Goal: Information Seeking & Learning: Learn about a topic

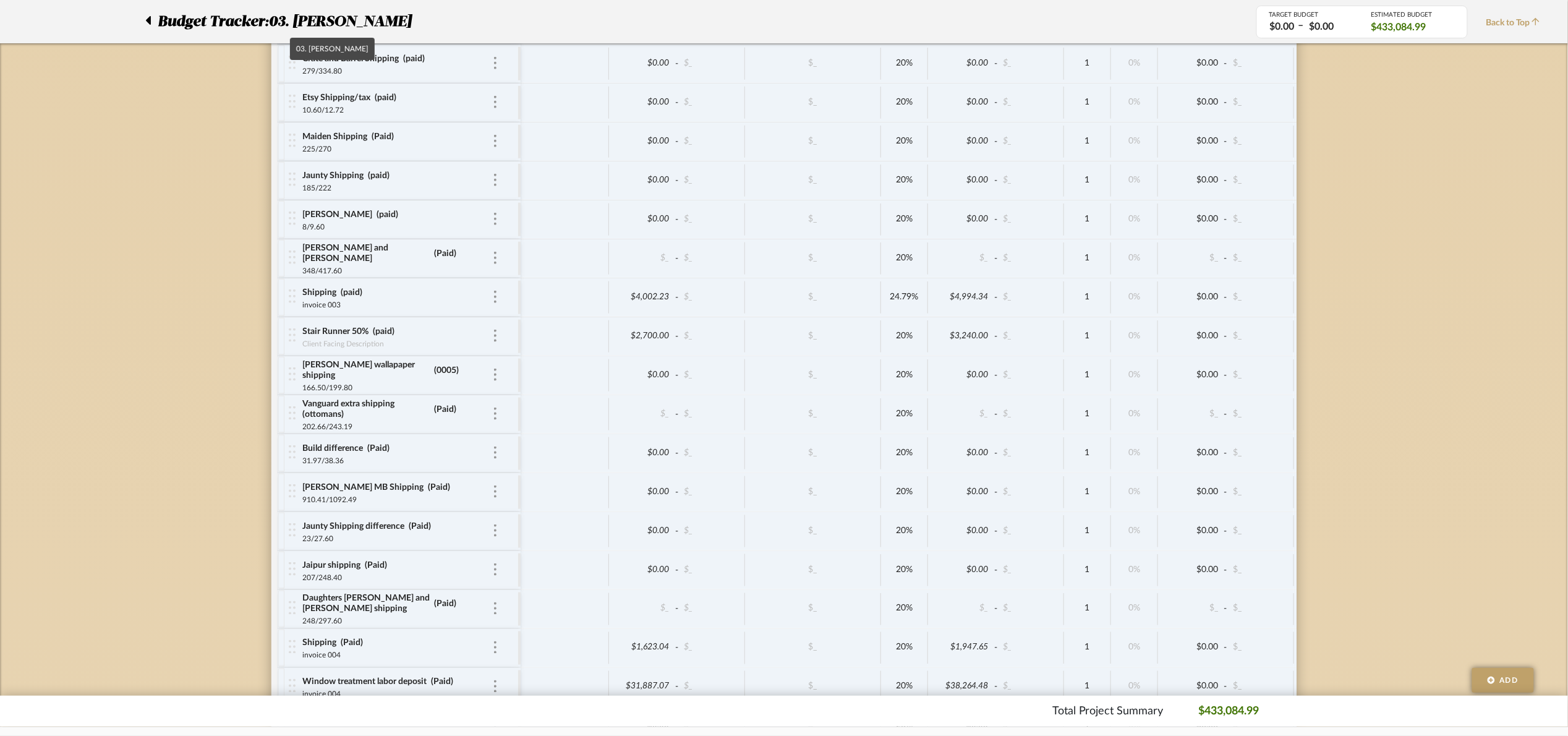
scroll to position [3856, 0]
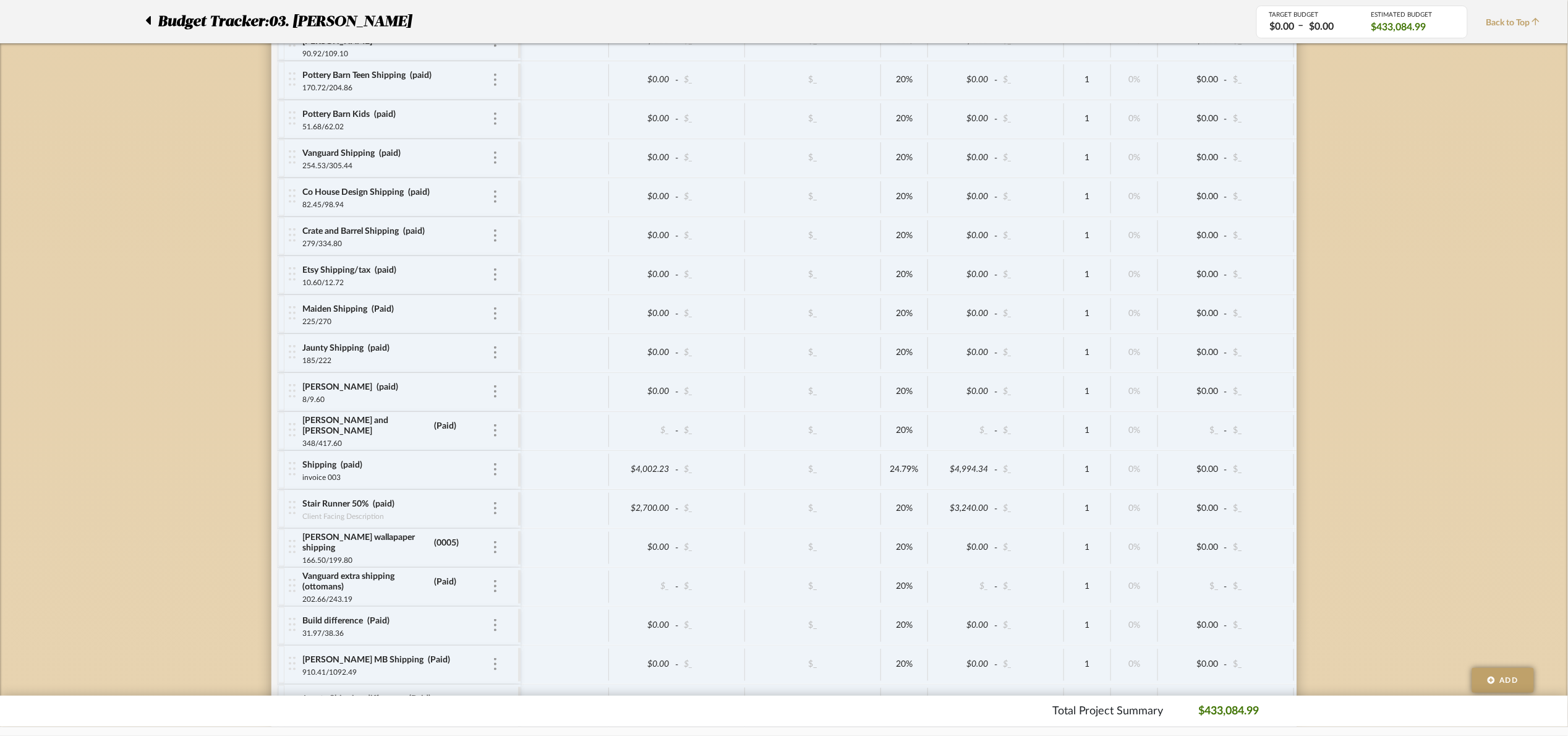
click at [151, 16] on div at bounding box center [151, 21] width 13 height 22
click at [145, 17] on icon at bounding box center [148, 19] width 6 height 15
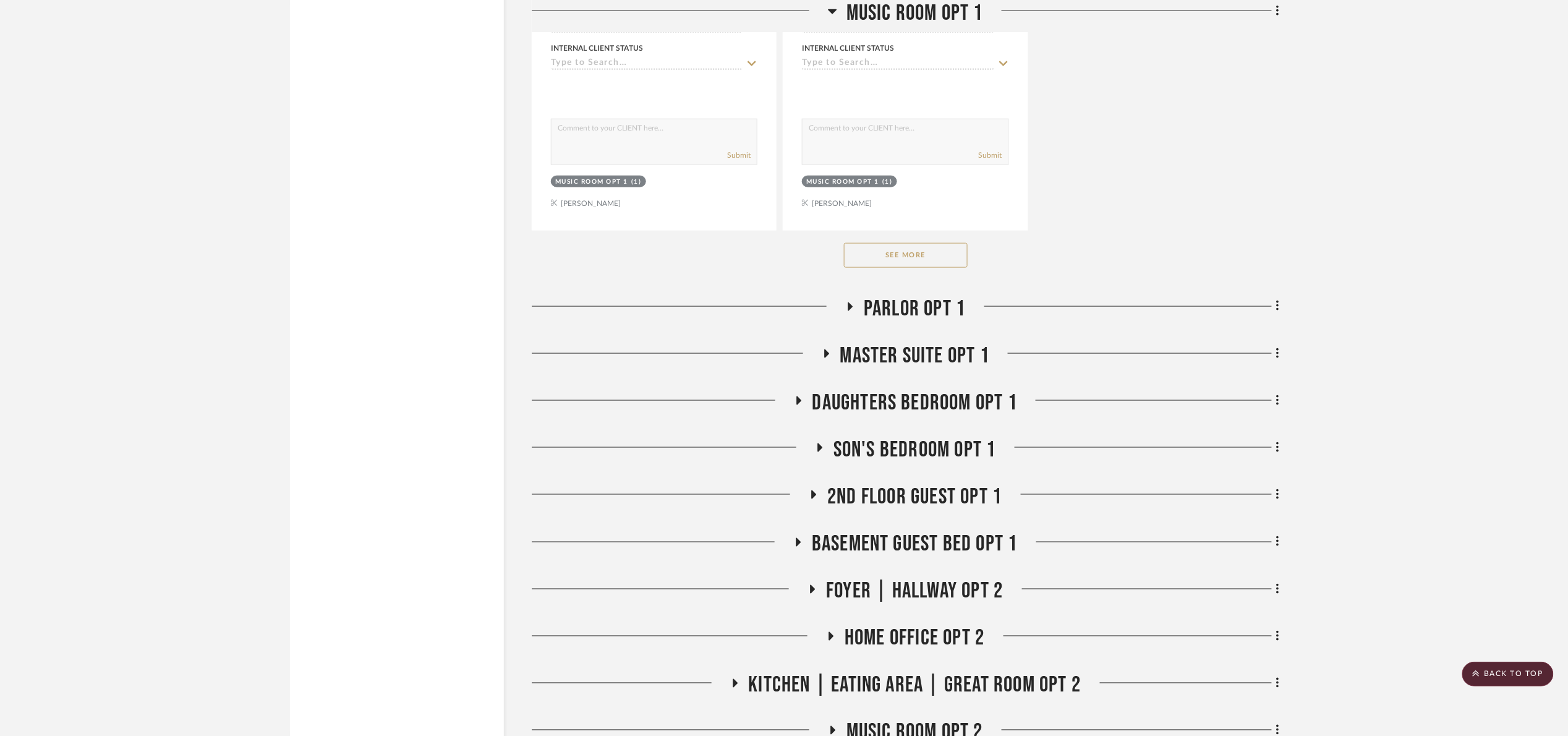
scroll to position [2782, 0]
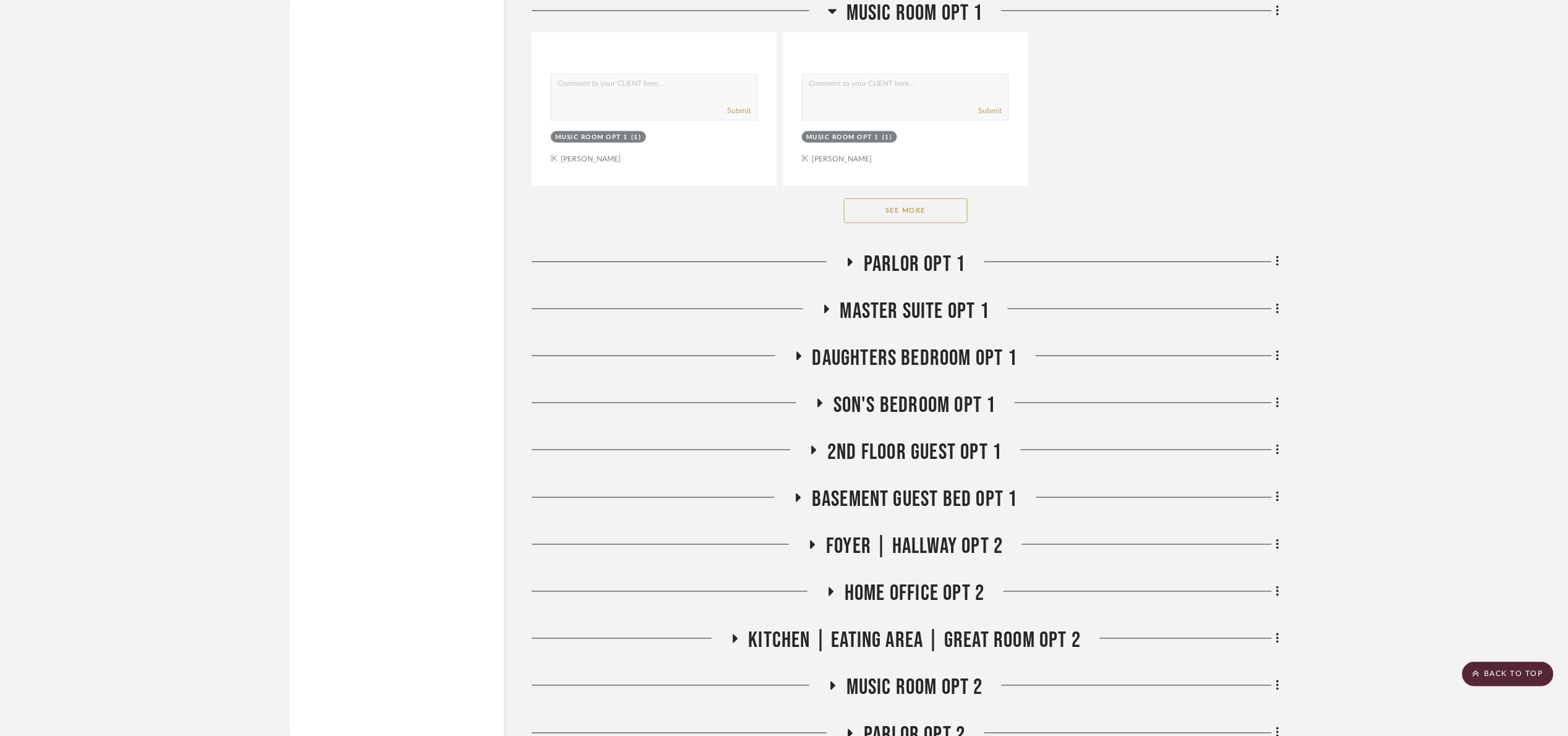
click at [941, 216] on button "See More" at bounding box center [905, 210] width 123 height 24
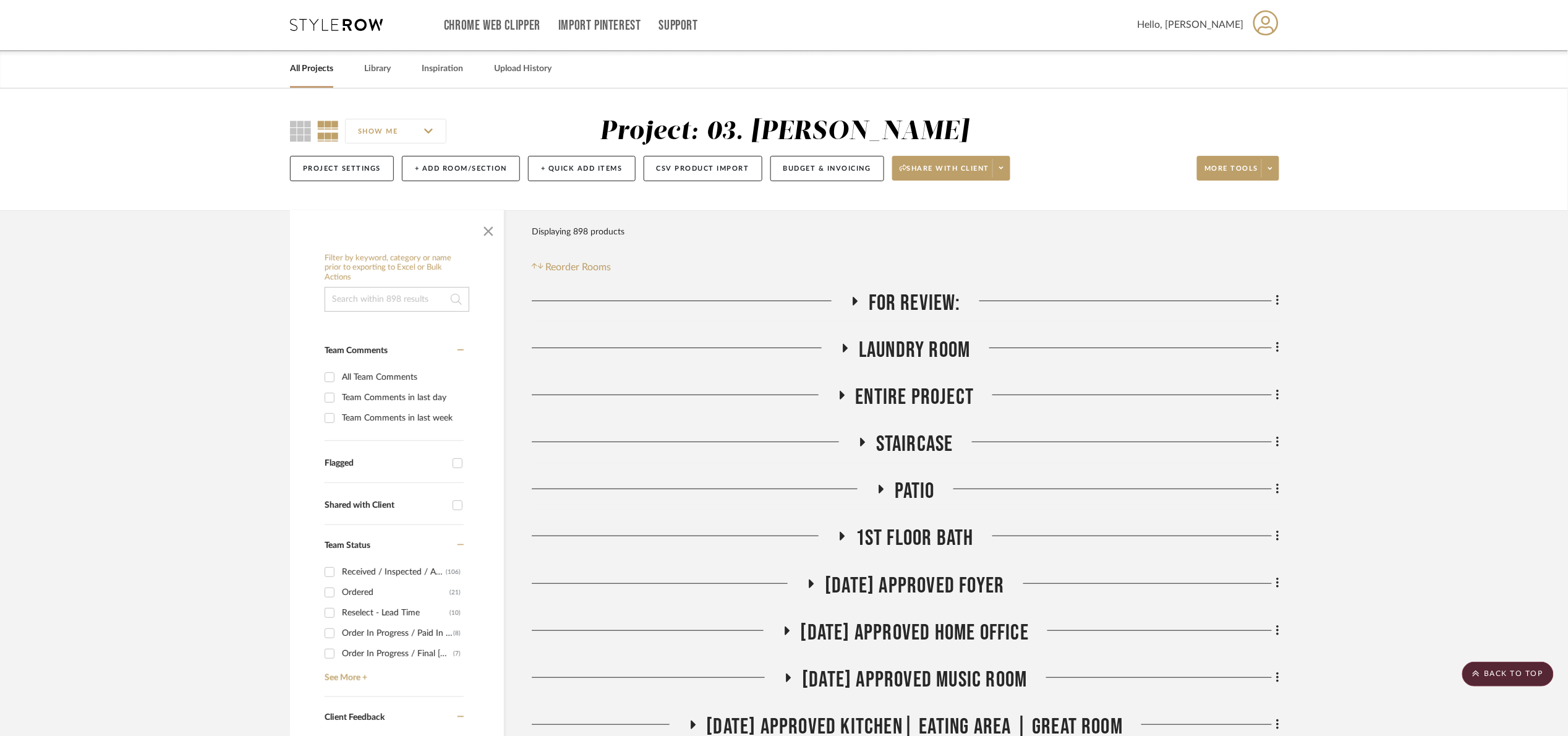
scroll to position [0, 0]
click at [403, 298] on input at bounding box center [397, 299] width 144 height 24
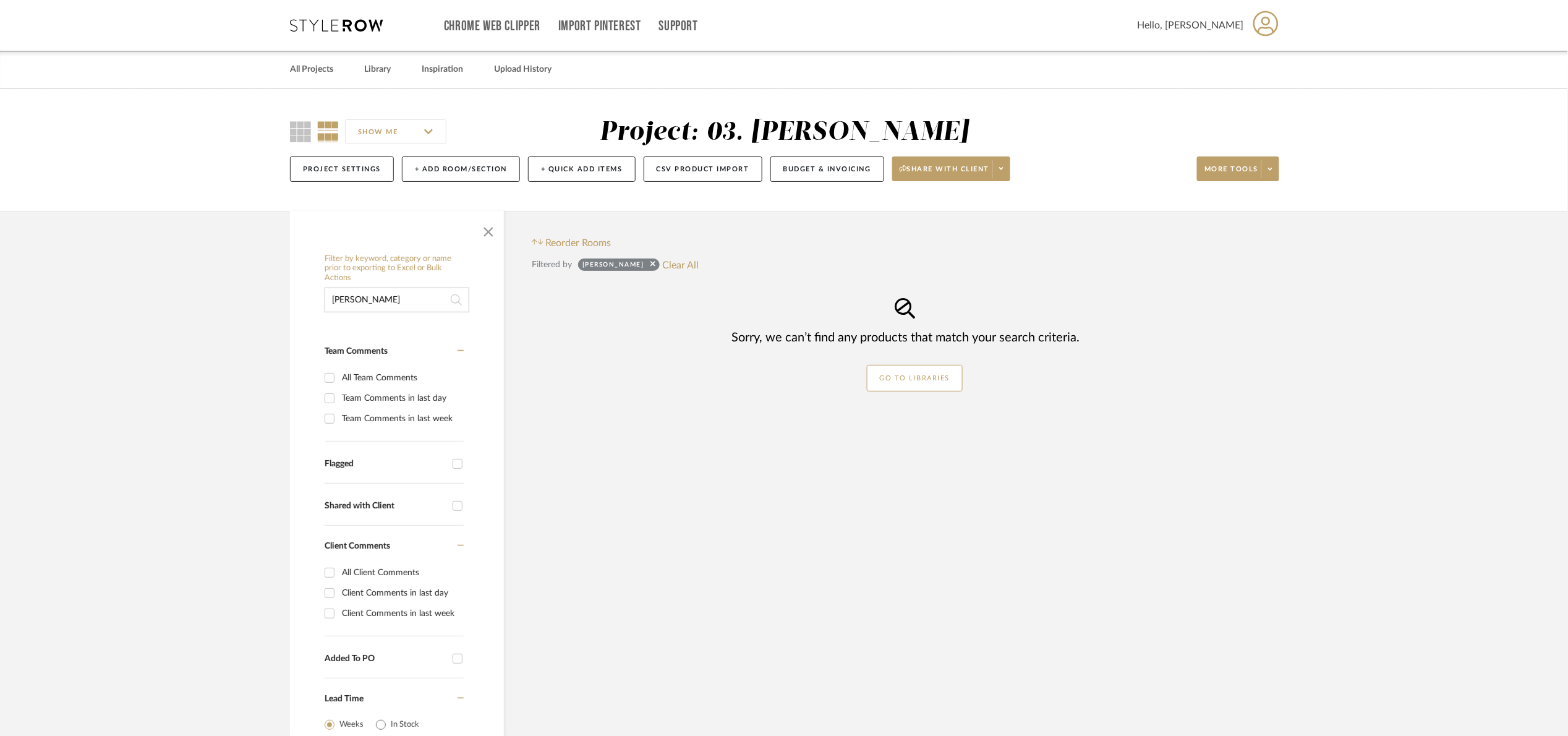
type input "bryer"
click at [662, 261] on button "Clear All" at bounding box center [681, 265] width 37 height 16
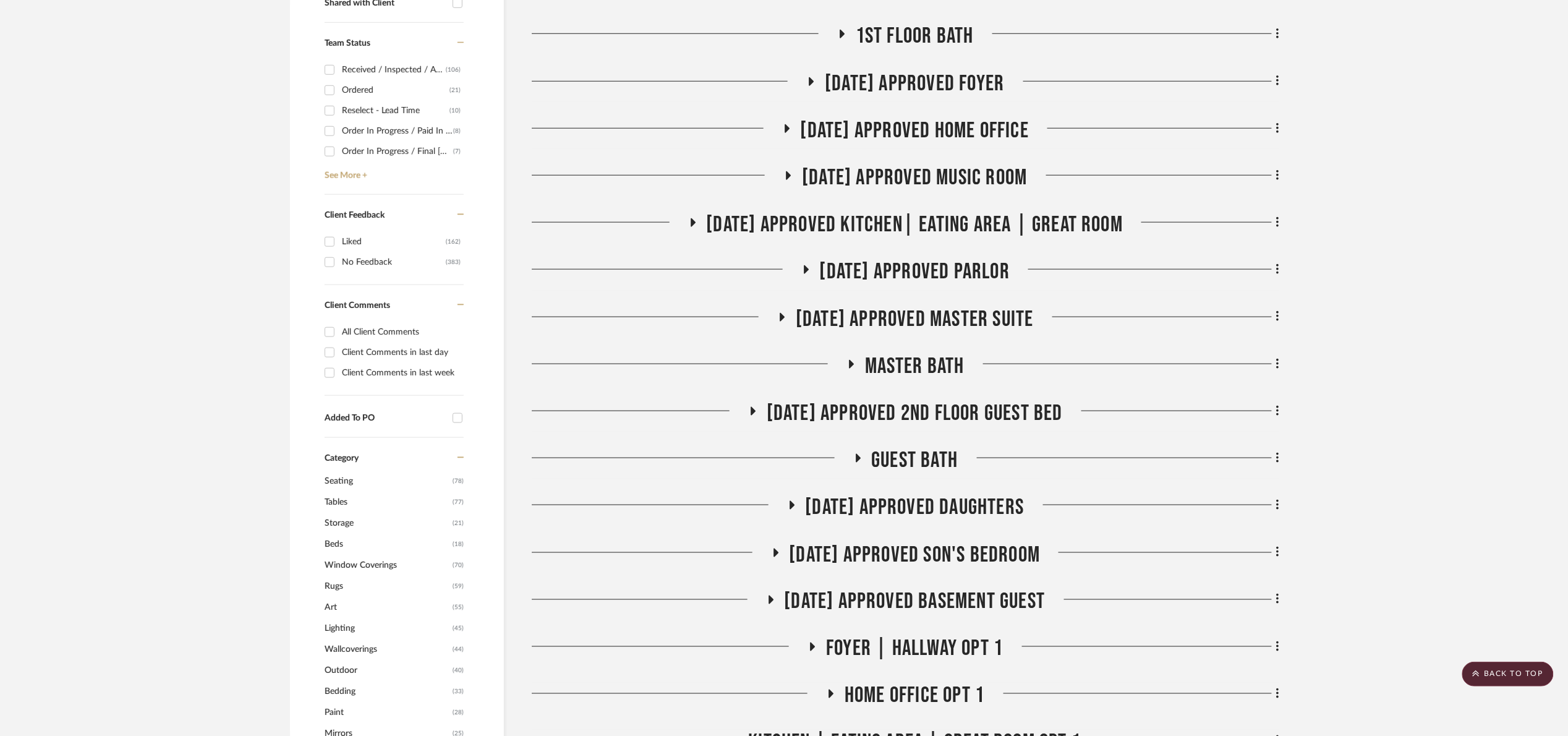
scroll to position [464, 0]
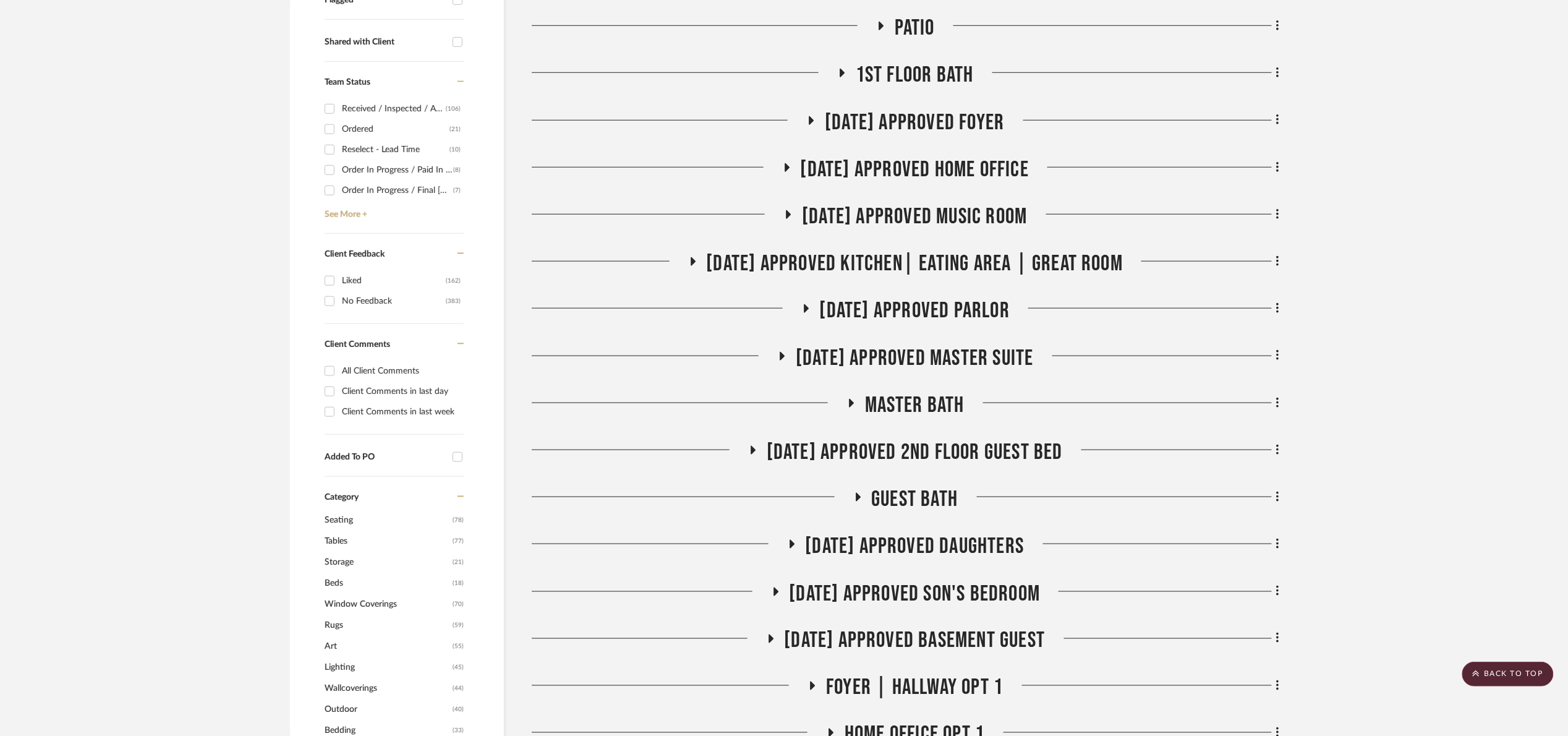
click at [923, 271] on span "[DATE] Approved Kitchen| Eating Area | Great Room" at bounding box center [915, 263] width 417 height 26
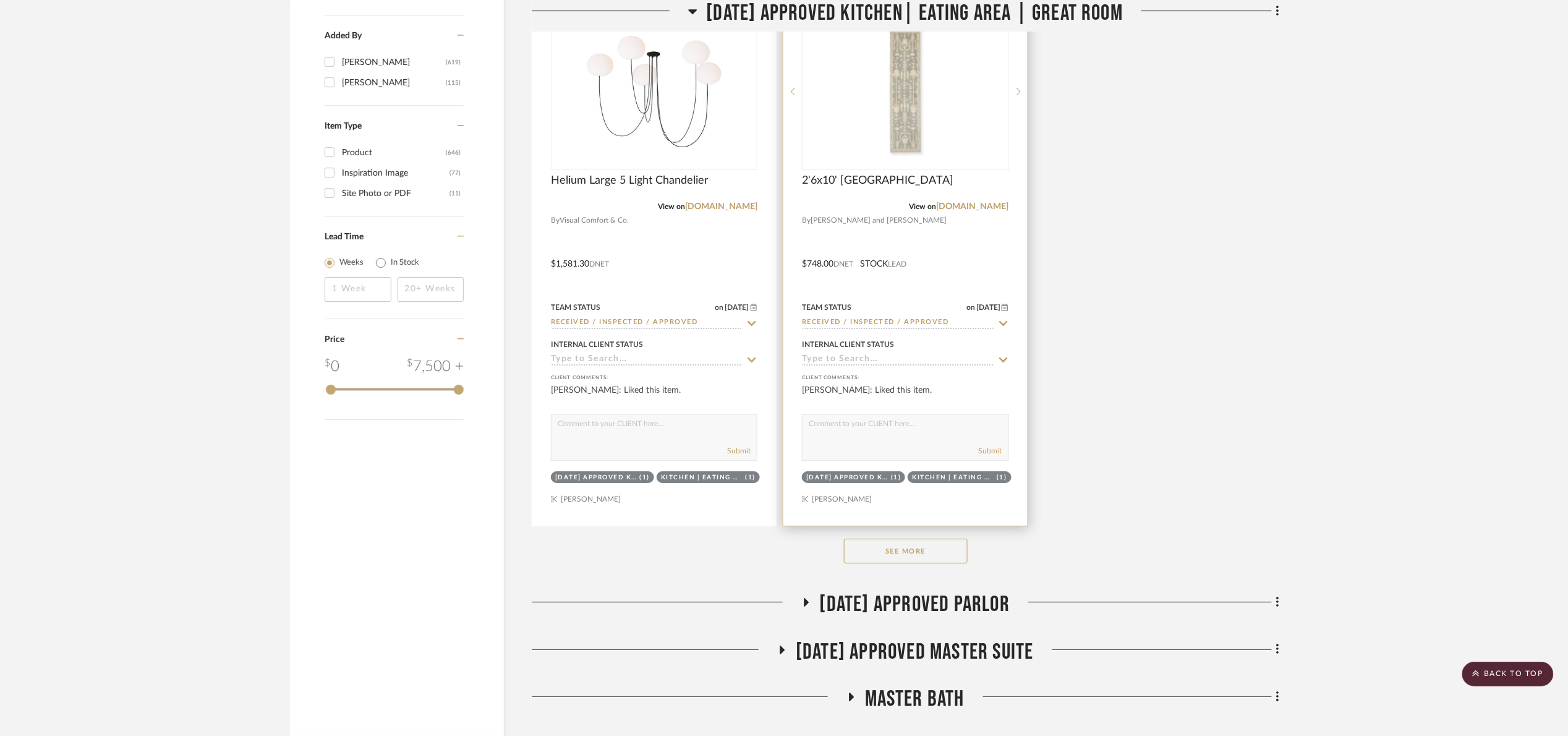
scroll to position [1947, 0]
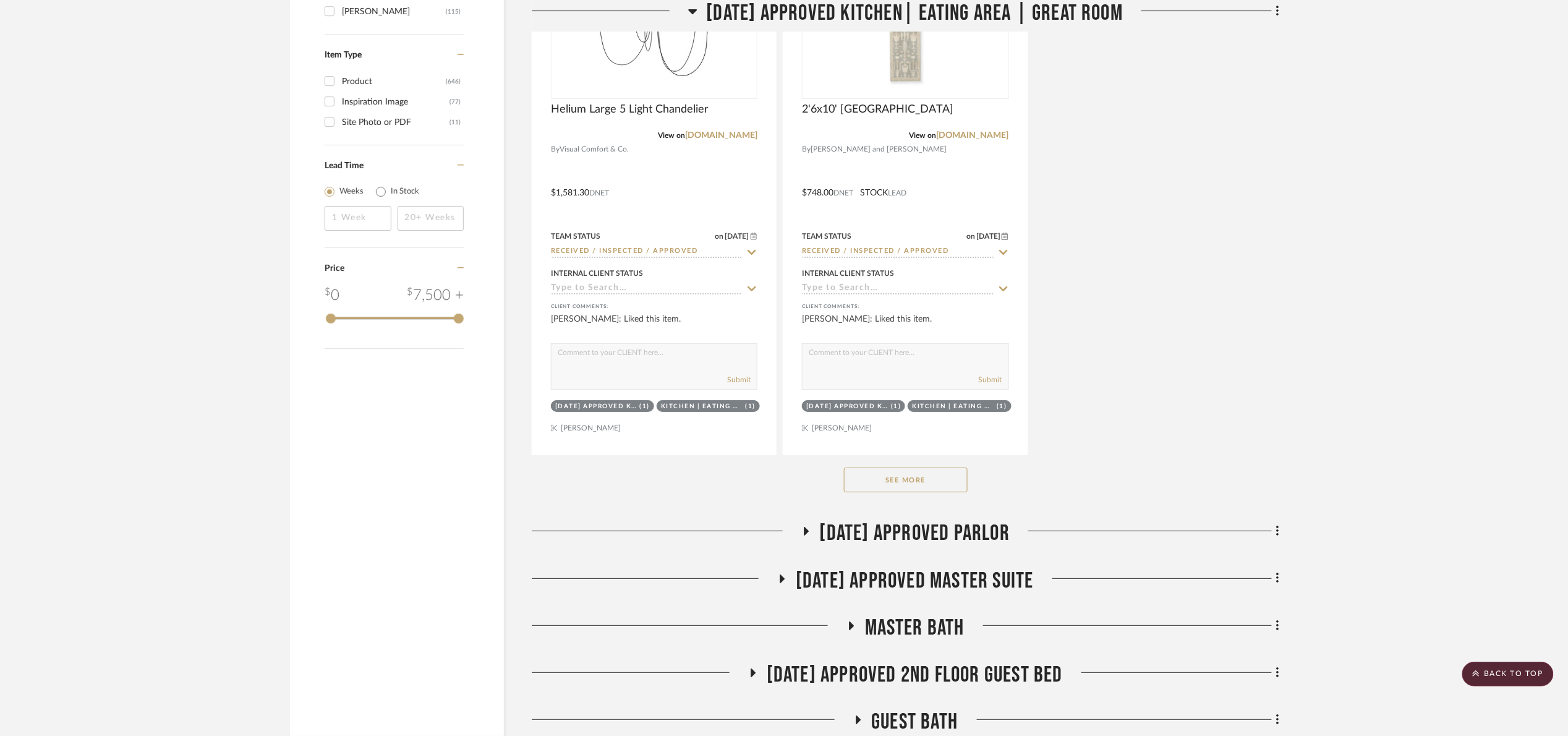
click at [935, 487] on button "See More" at bounding box center [905, 479] width 123 height 24
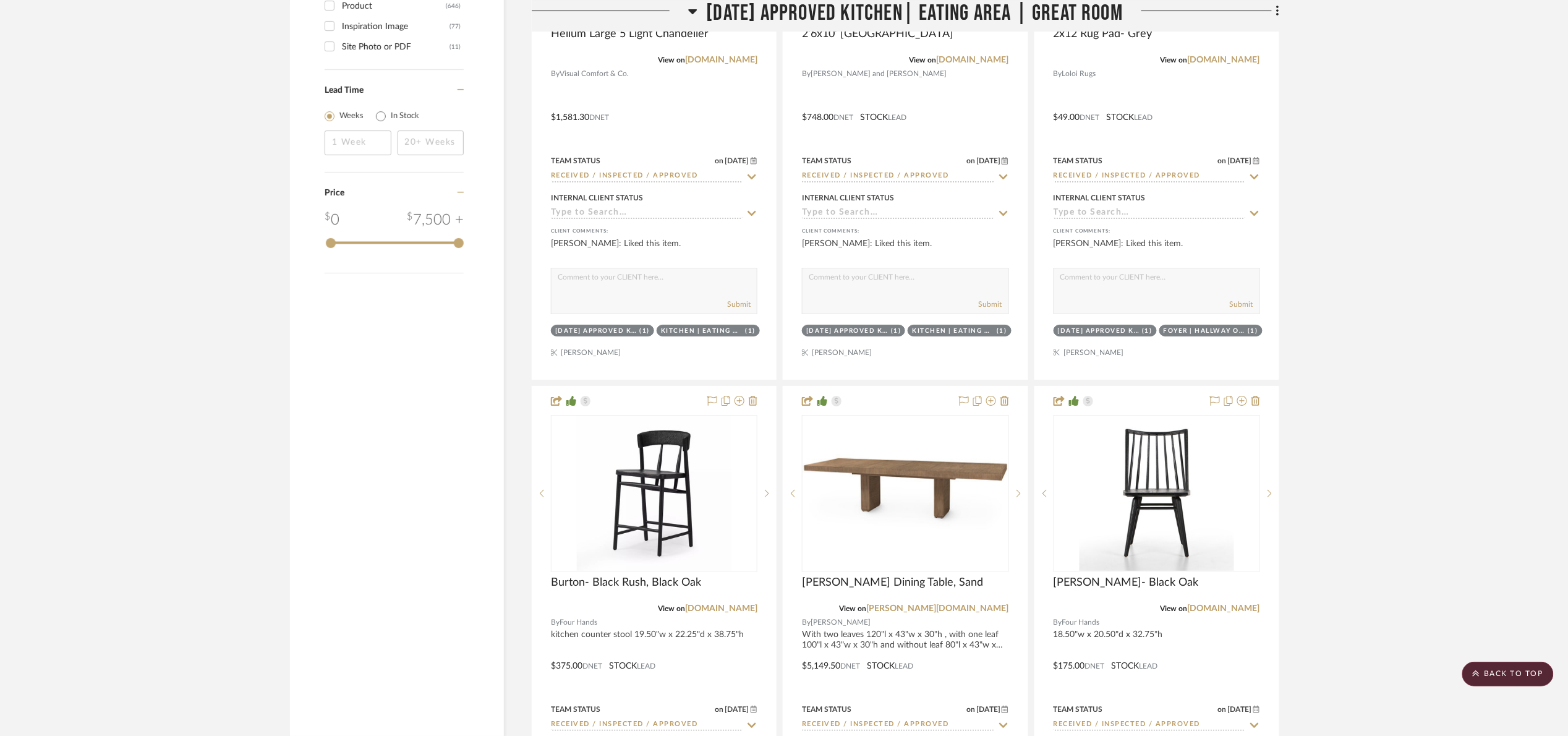
scroll to position [2319, 0]
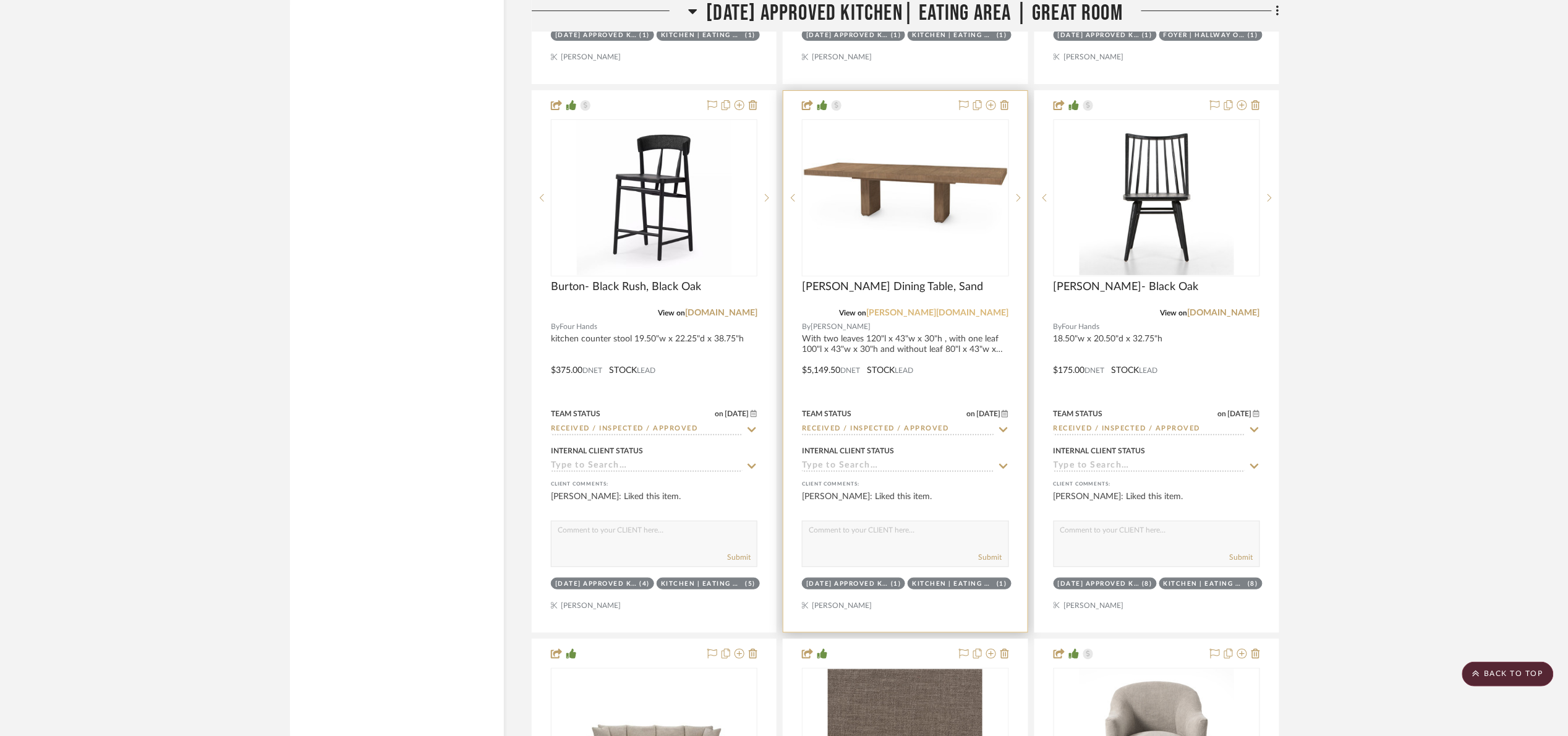
click at [971, 317] on link "palecek.com" at bounding box center [938, 312] width 143 height 9
click at [865, 5] on span "[DATE] Approved Kitchen| Eating Area | Great Room" at bounding box center [915, 13] width 417 height 26
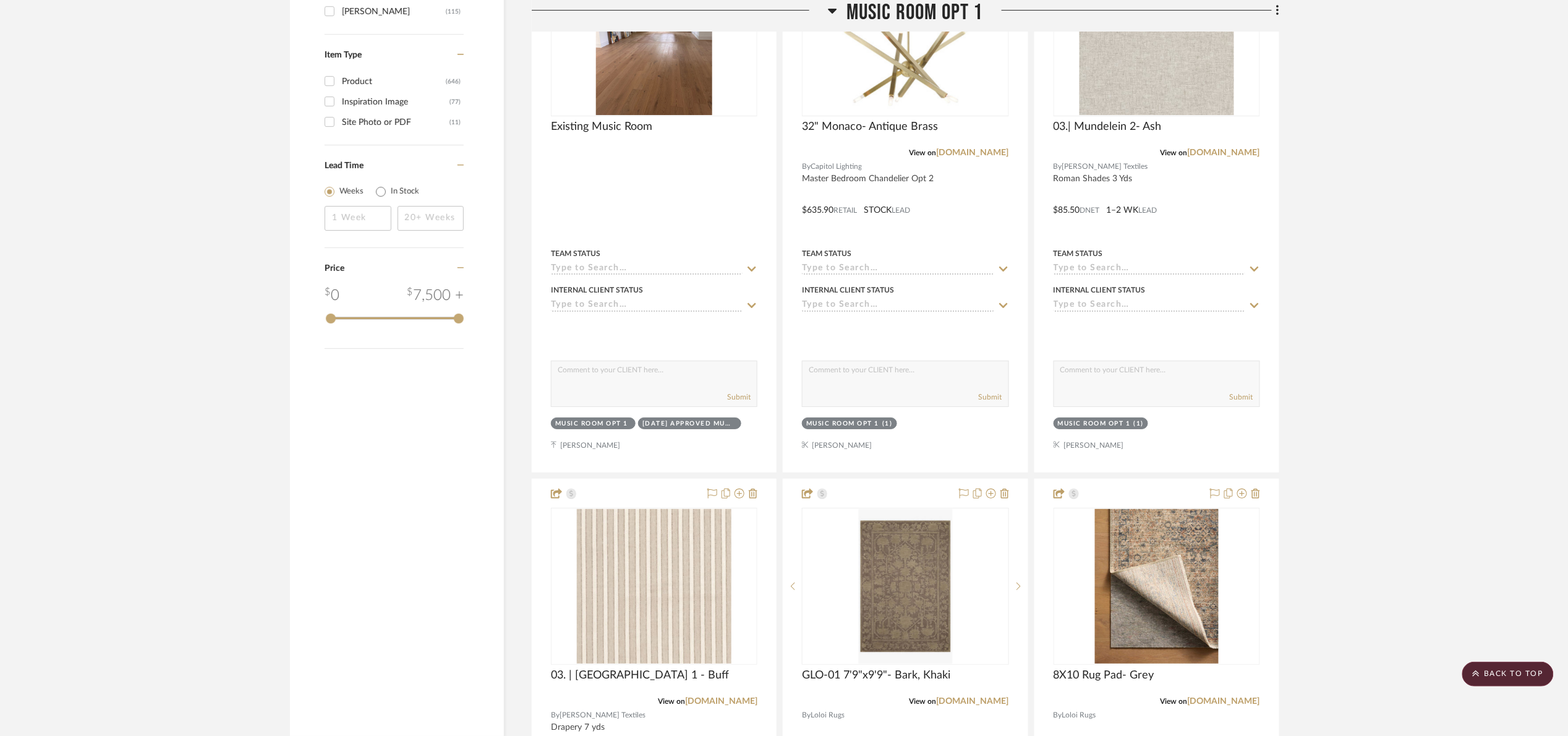
click at [885, 17] on span "Music Room opt 1" at bounding box center [914, 13] width 137 height 26
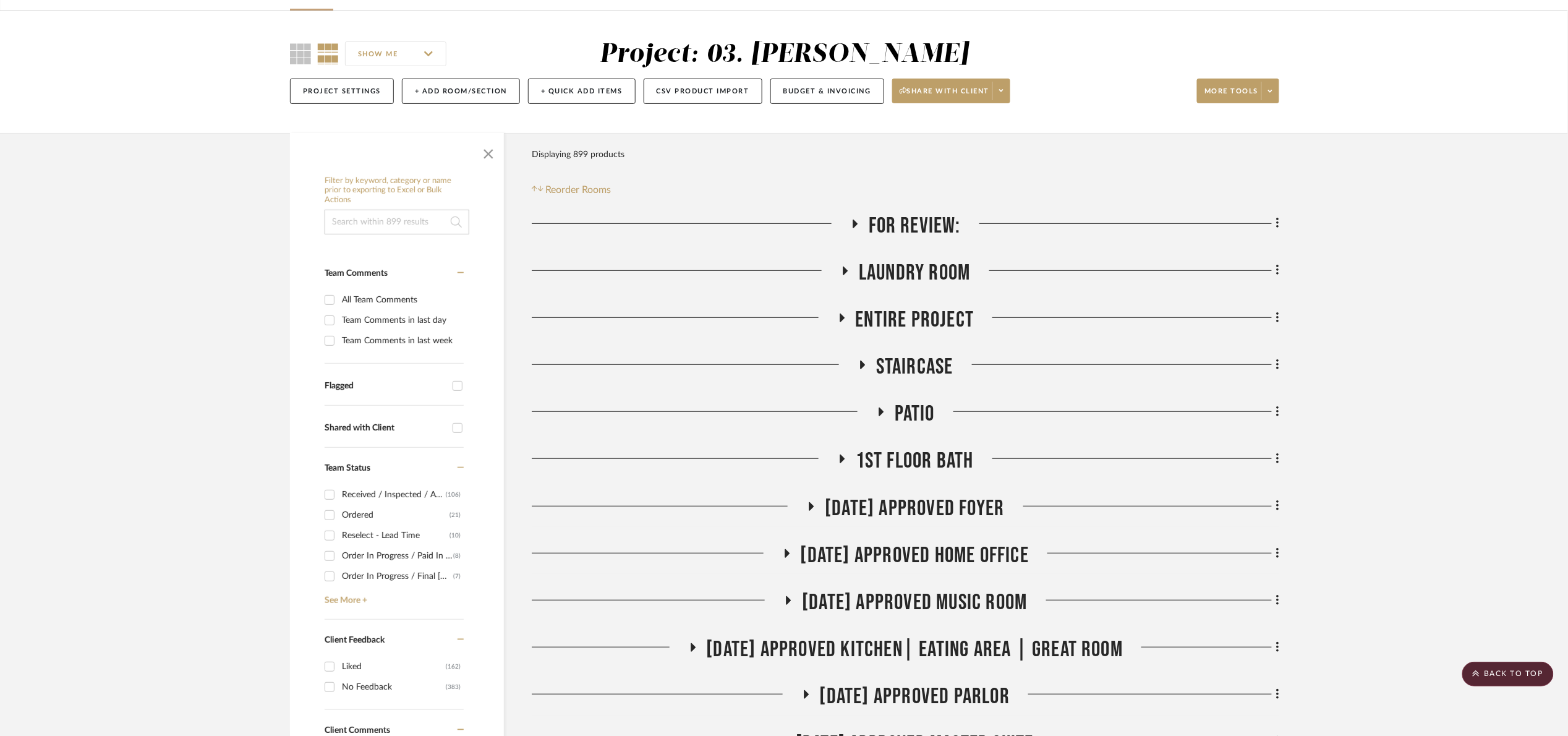
scroll to position [278, 0]
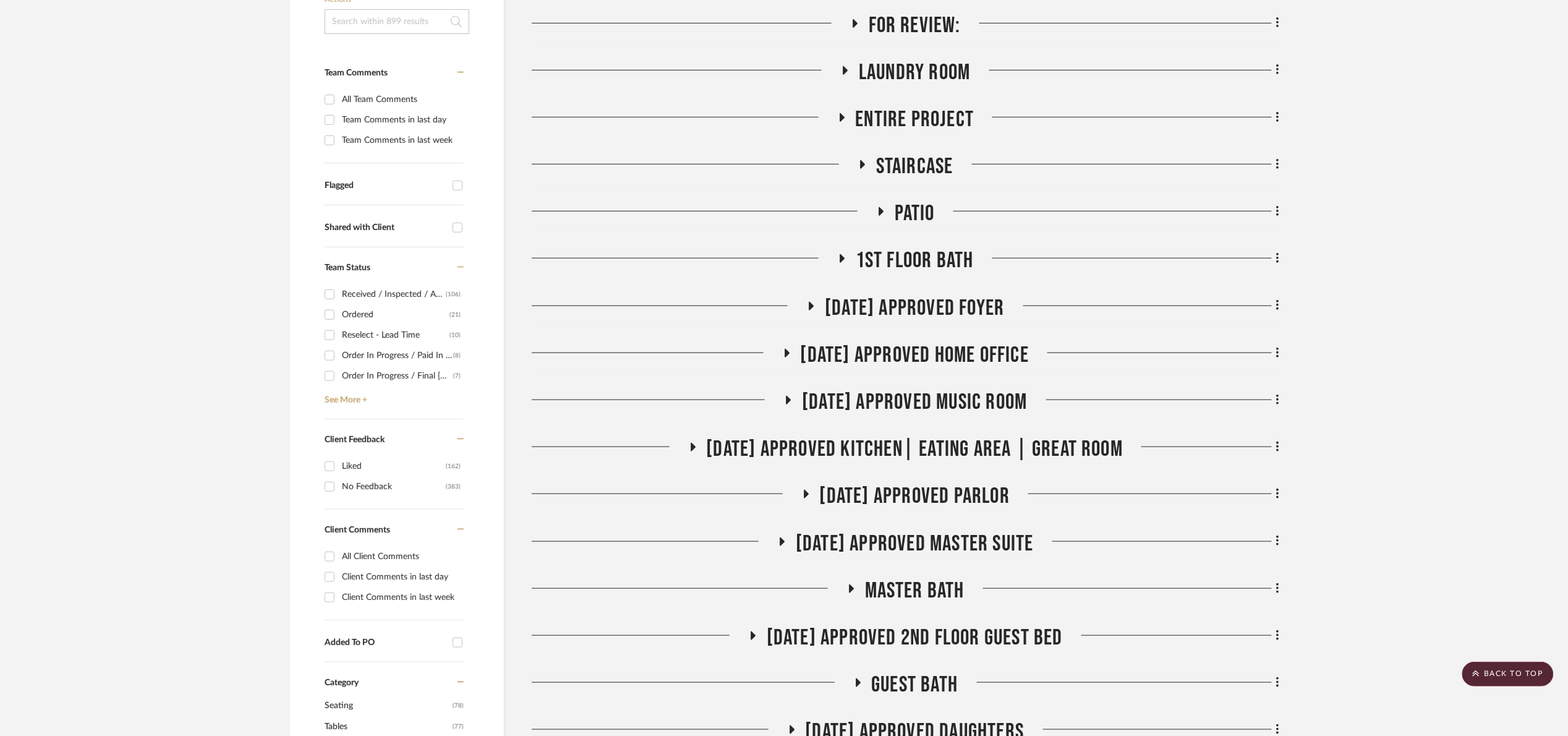
click at [930, 313] on span "[DATE] Approved Foyer" at bounding box center [913, 307] width 179 height 26
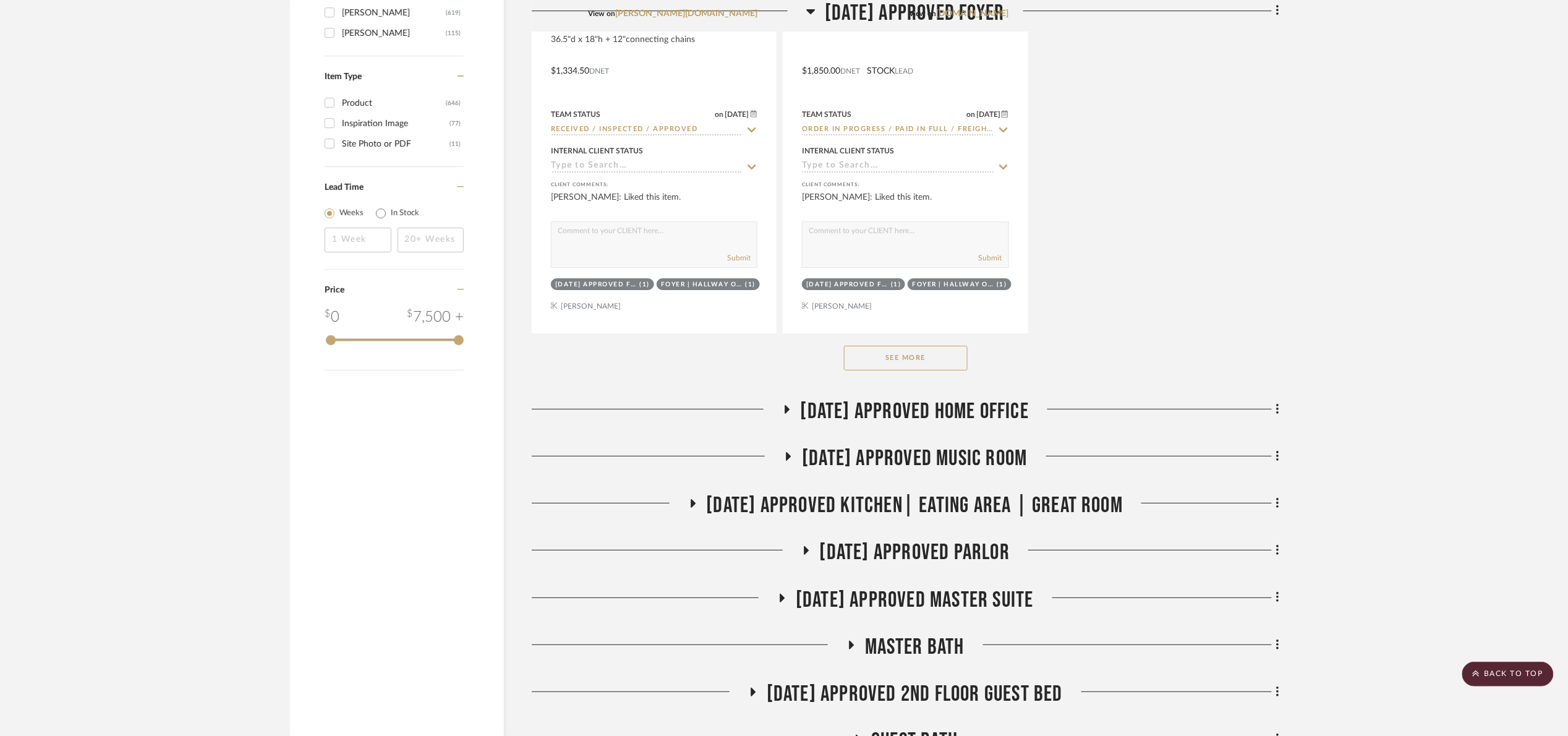
scroll to position [1947, 0]
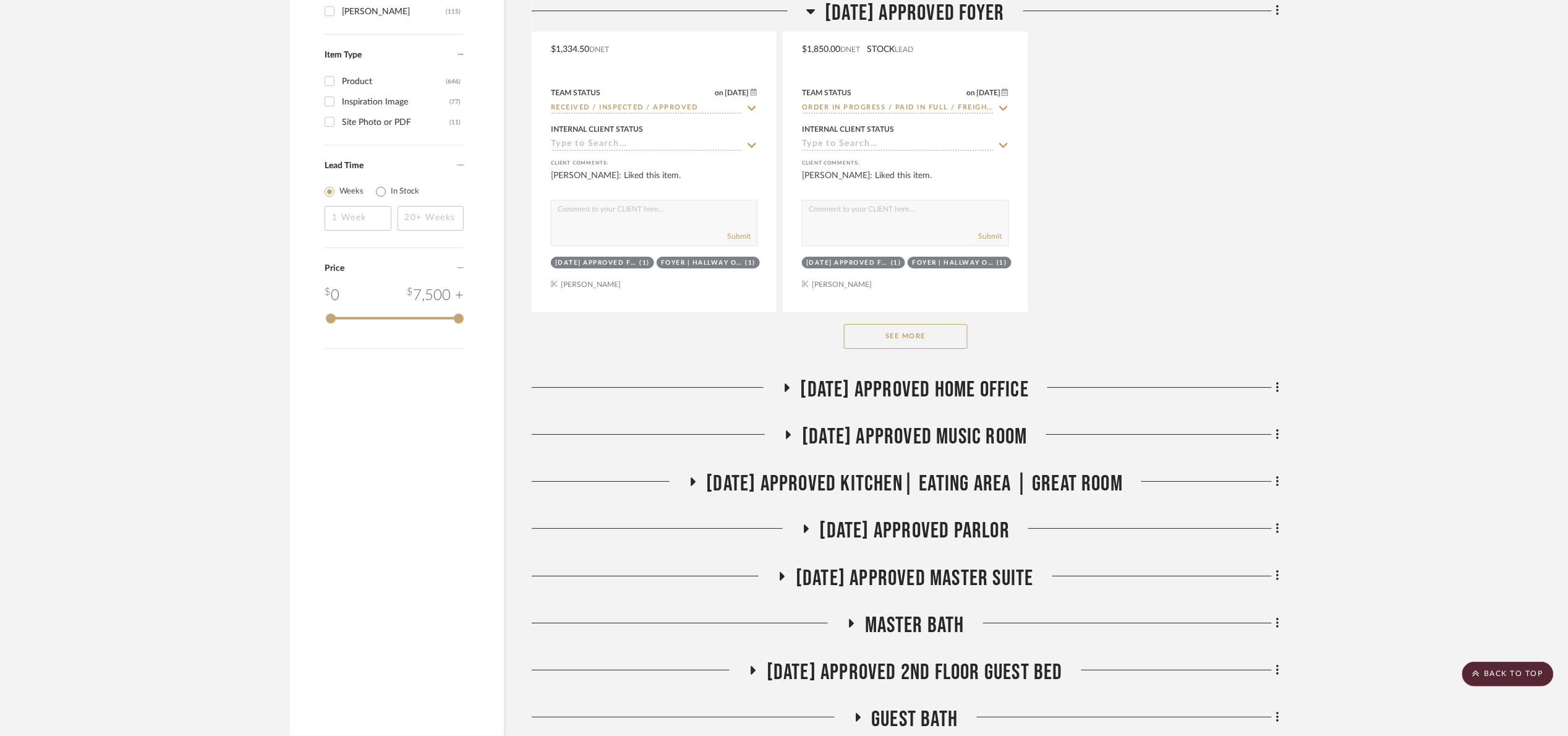
click at [925, 349] on button "See More" at bounding box center [905, 336] width 123 height 24
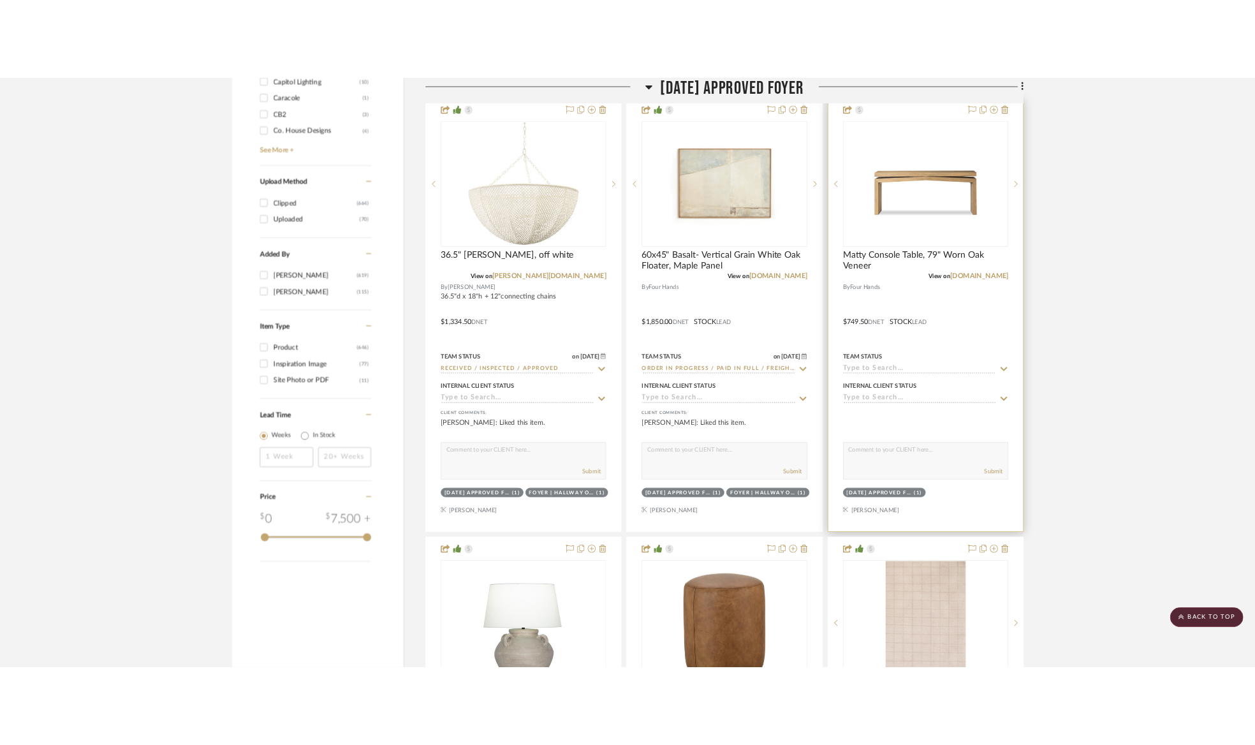
scroll to position [1626, 0]
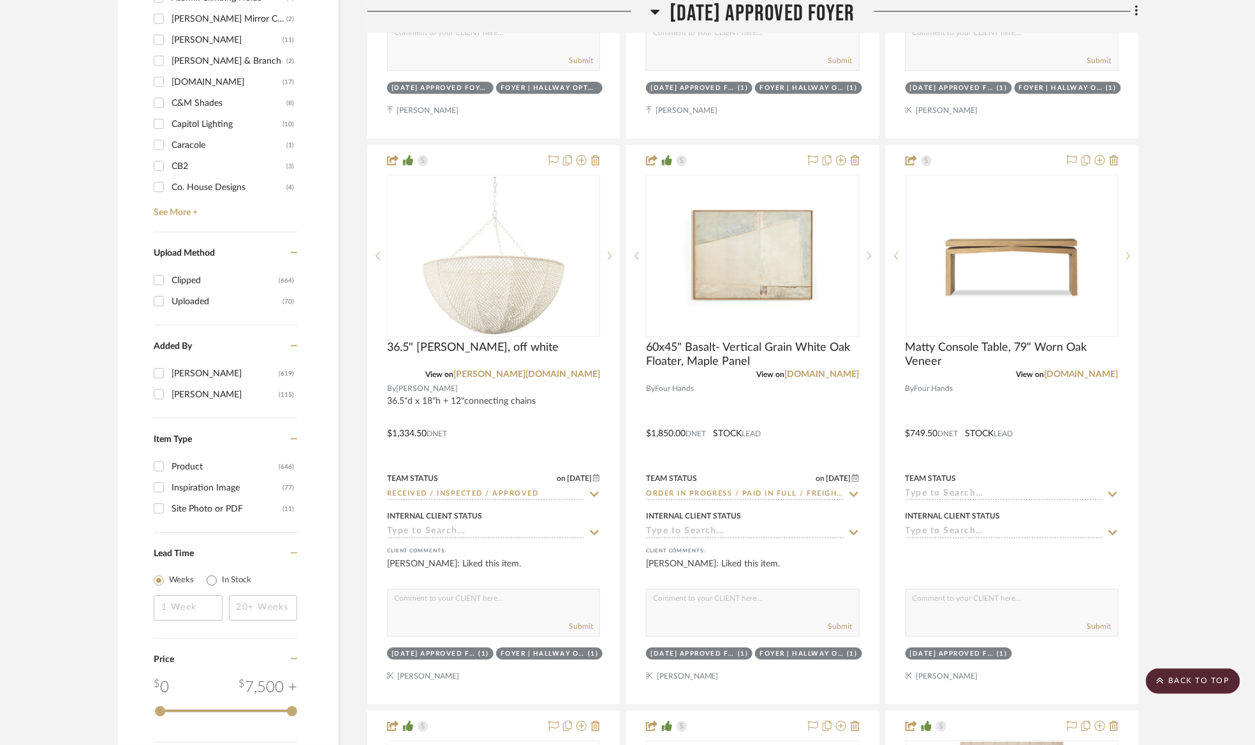
click at [829, 26] on h3 "[DATE] Approved Foyer" at bounding box center [752, 13] width 204 height 27
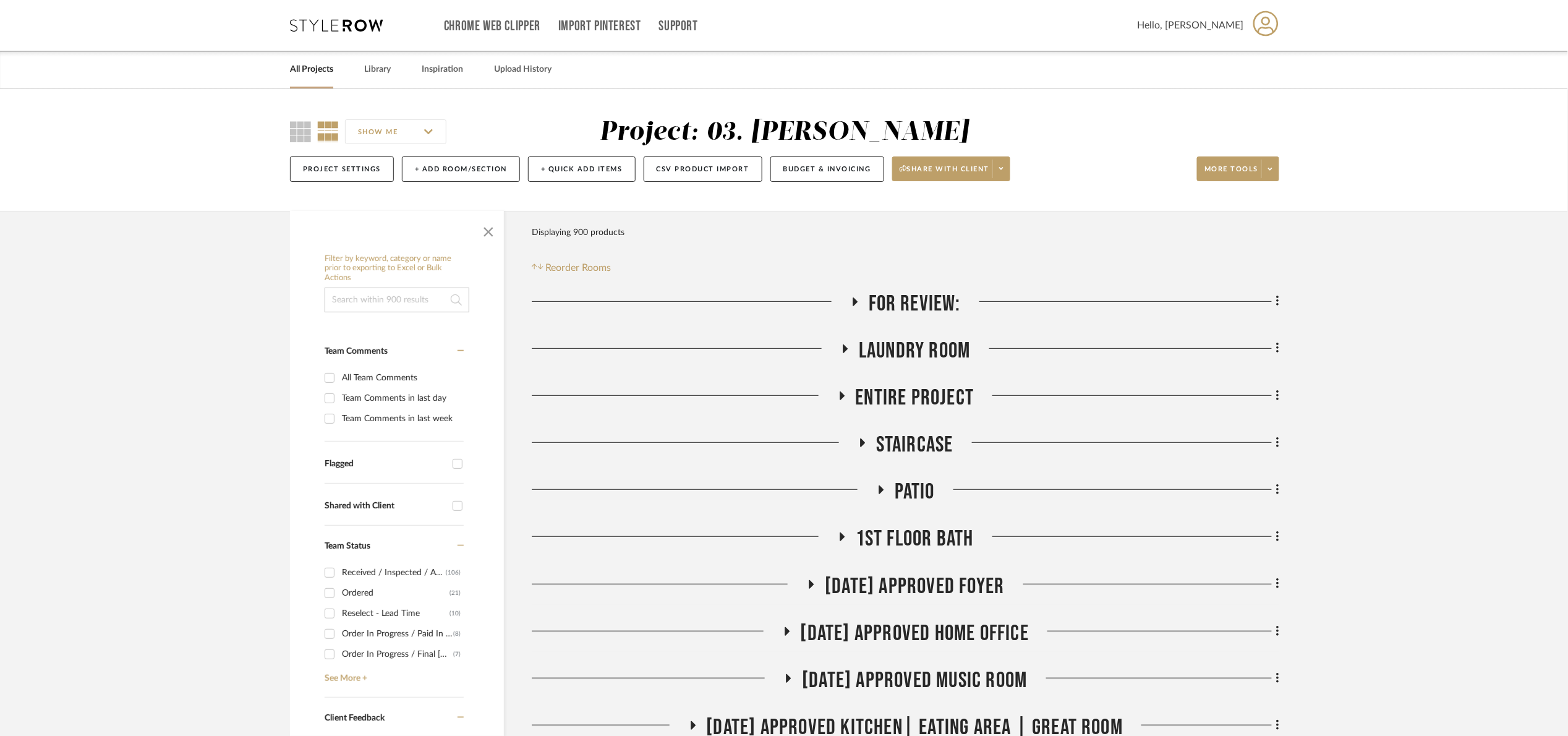
click at [890, 306] on span "For Review:" at bounding box center [914, 304] width 92 height 26
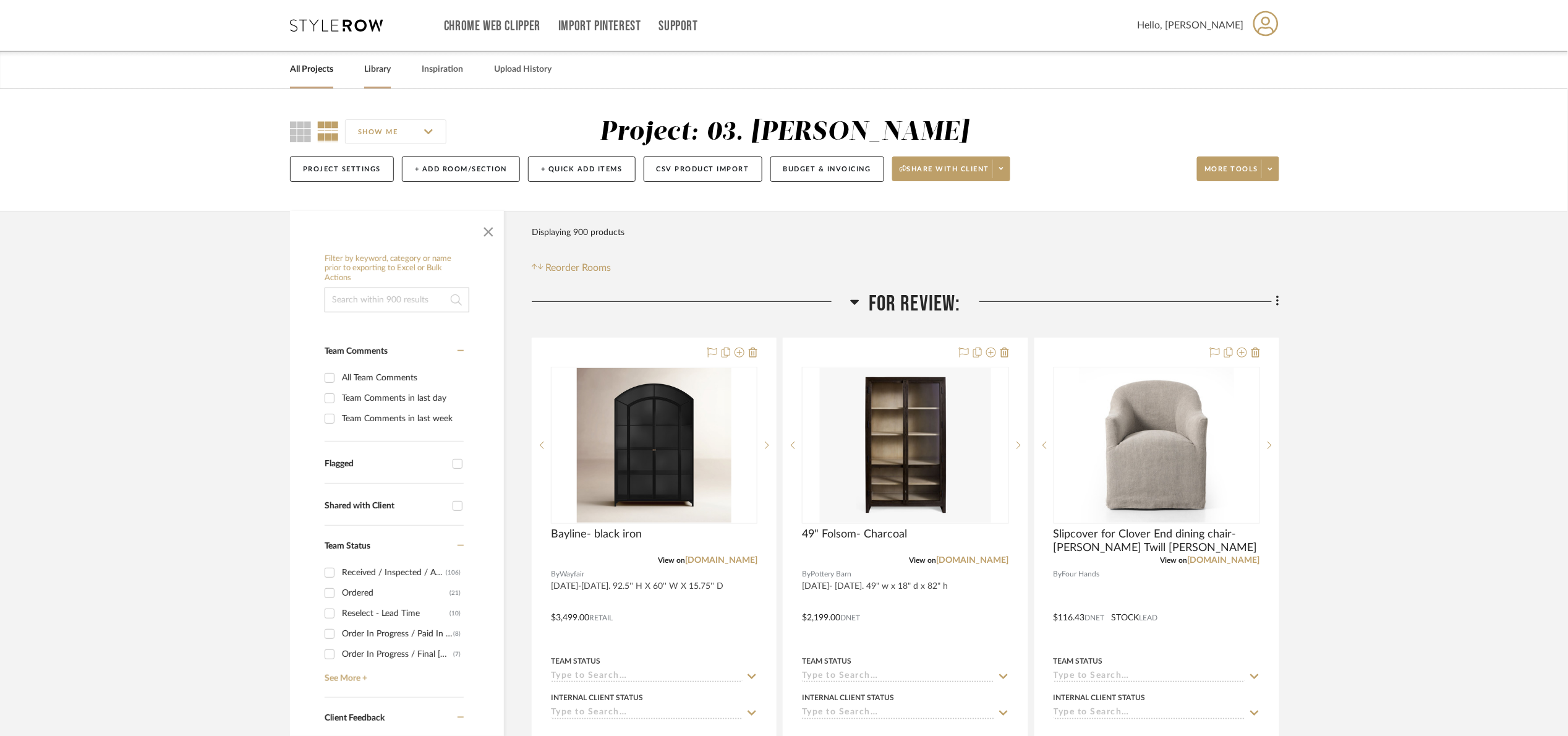
click at [379, 74] on link "Library" at bounding box center [376, 69] width 26 height 16
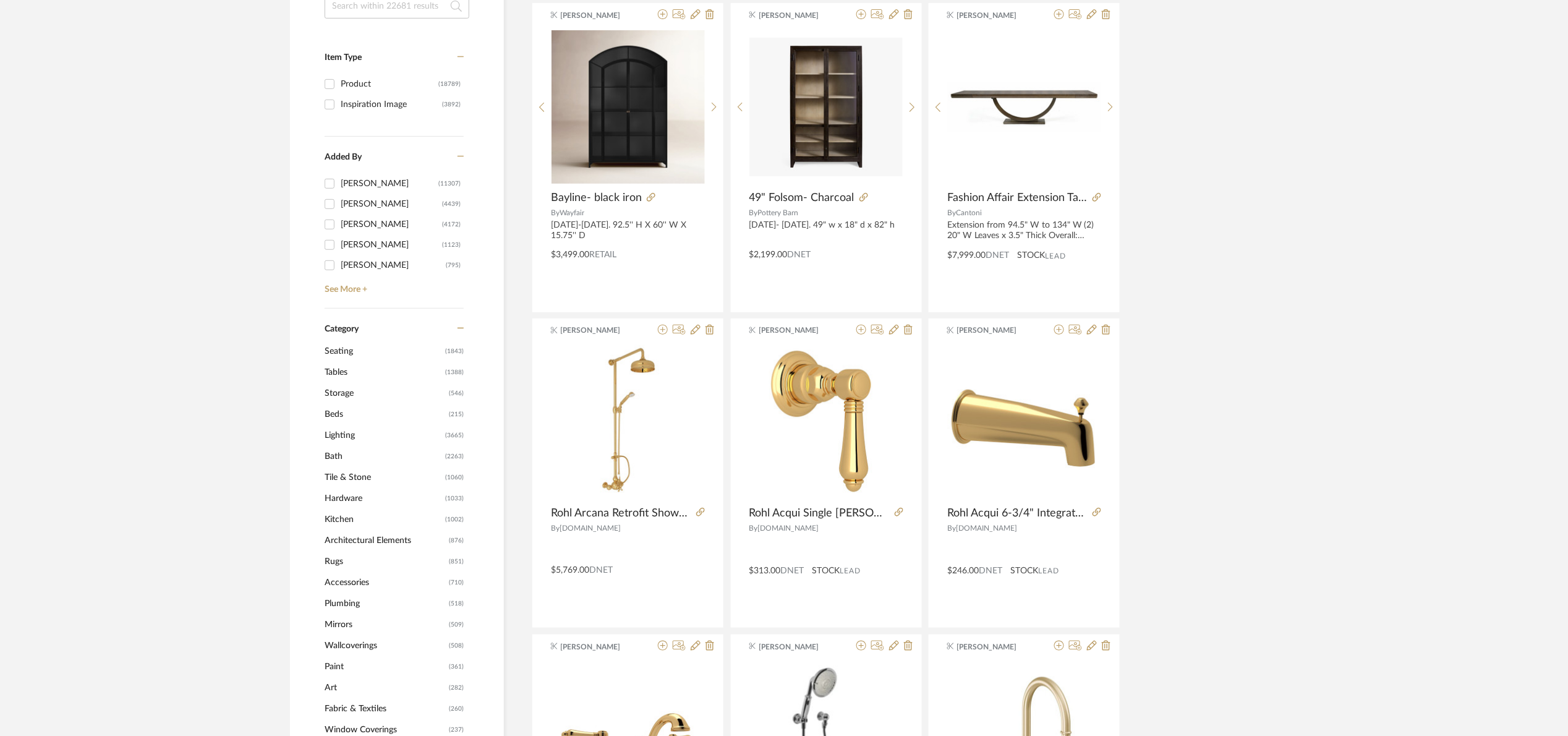
scroll to position [278, 0]
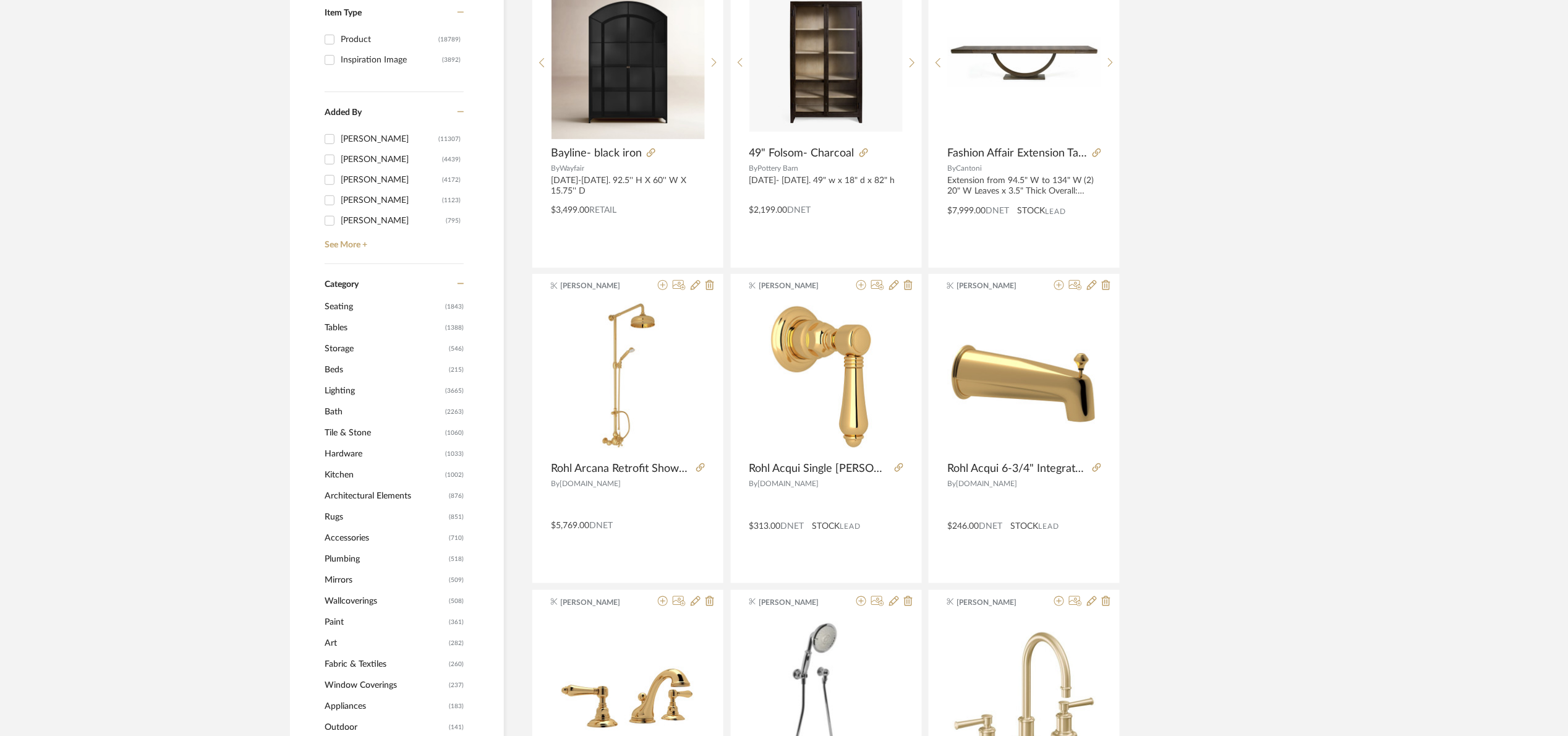
click at [352, 349] on span "Storage" at bounding box center [385, 349] width 121 height 21
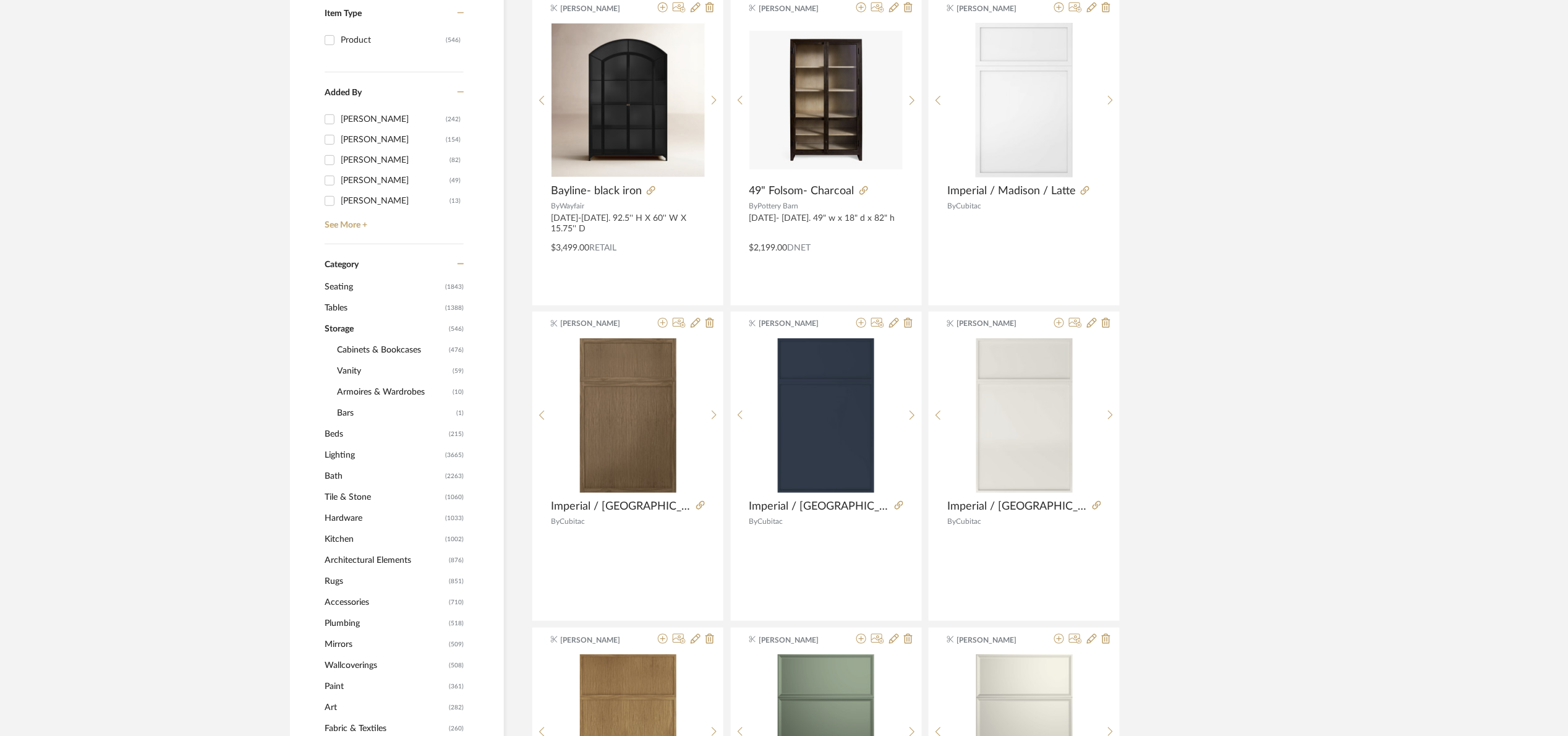
click at [372, 350] on span "Cabinets & Bookcases" at bounding box center [391, 350] width 109 height 21
click at [406, 351] on span "Cabinets & Bookcases" at bounding box center [391, 350] width 109 height 21
click at [416, 435] on span "Bookcases & Etageres" at bounding box center [399, 434] width 100 height 21
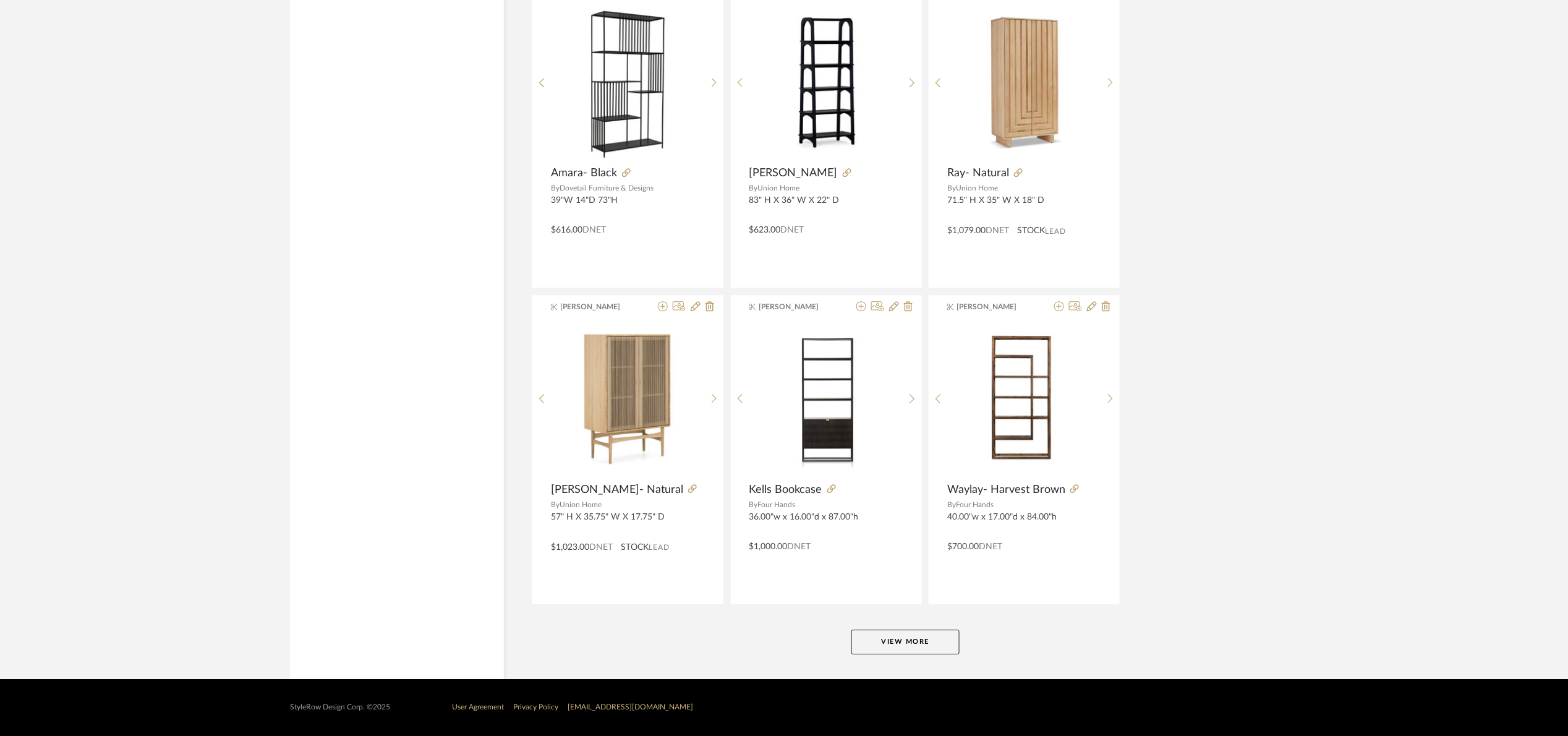
scroll to position [3477, 0]
click at [932, 650] on button "View More" at bounding box center [906, 641] width 109 height 24
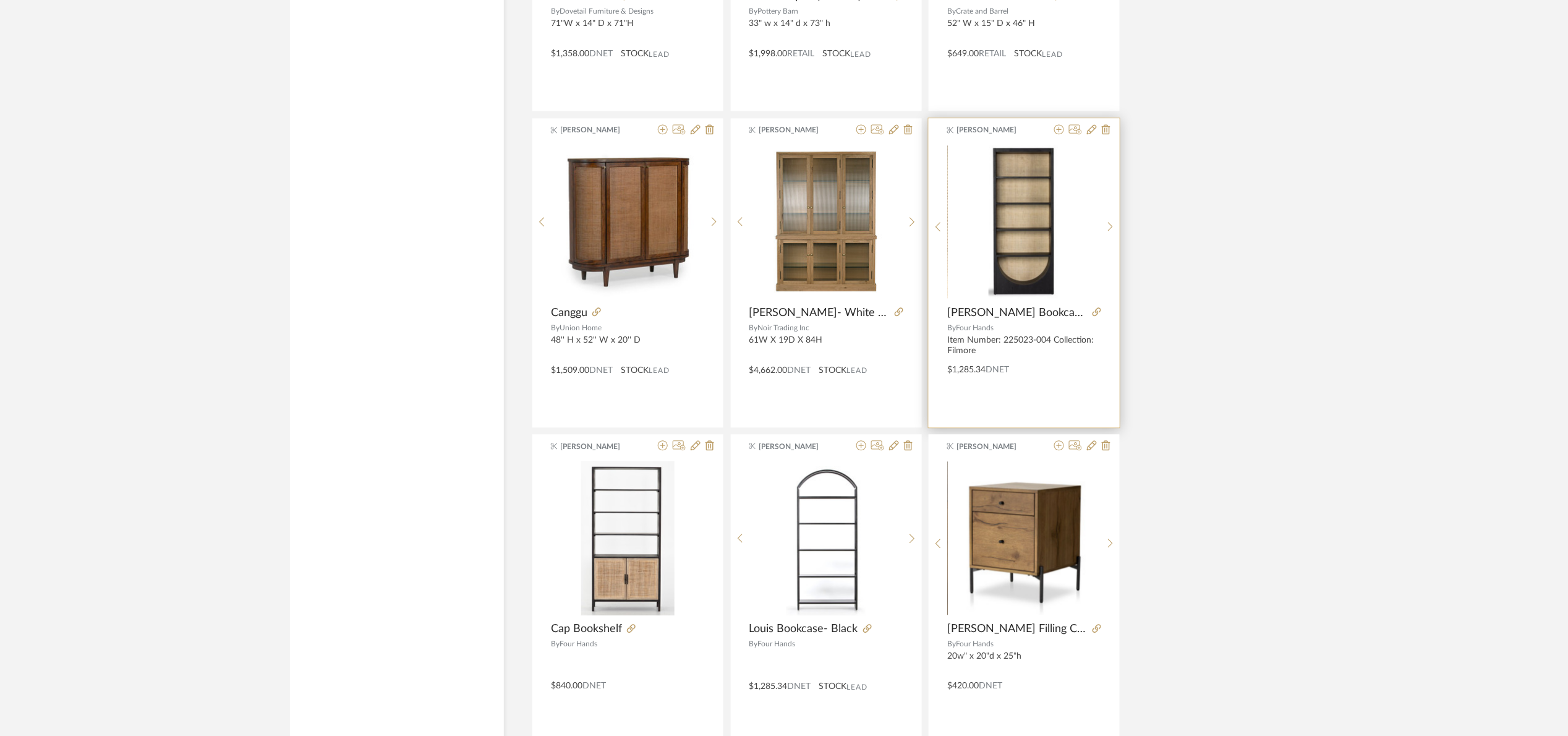
scroll to position [5536, 0]
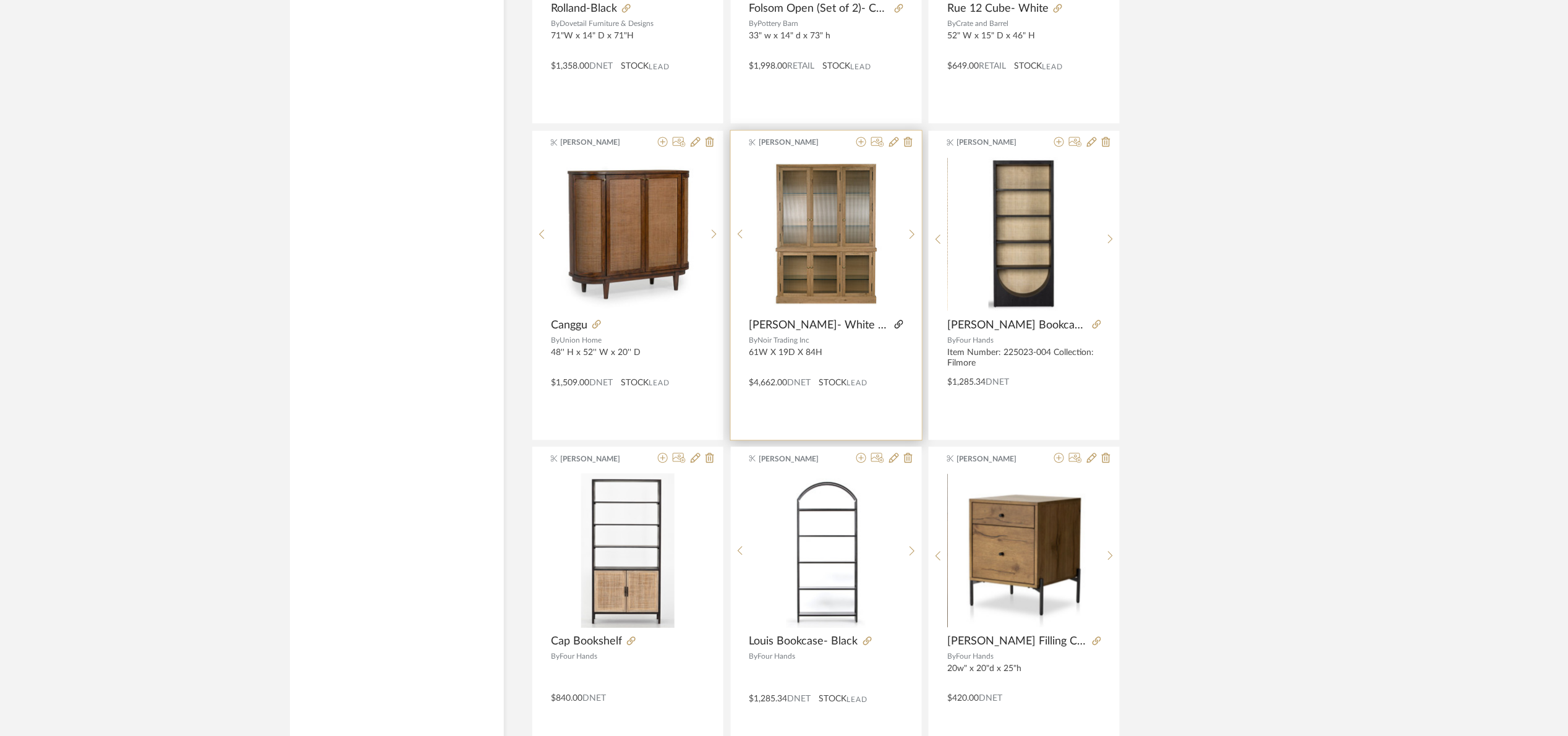
click at [894, 328] on icon at bounding box center [898, 324] width 9 height 9
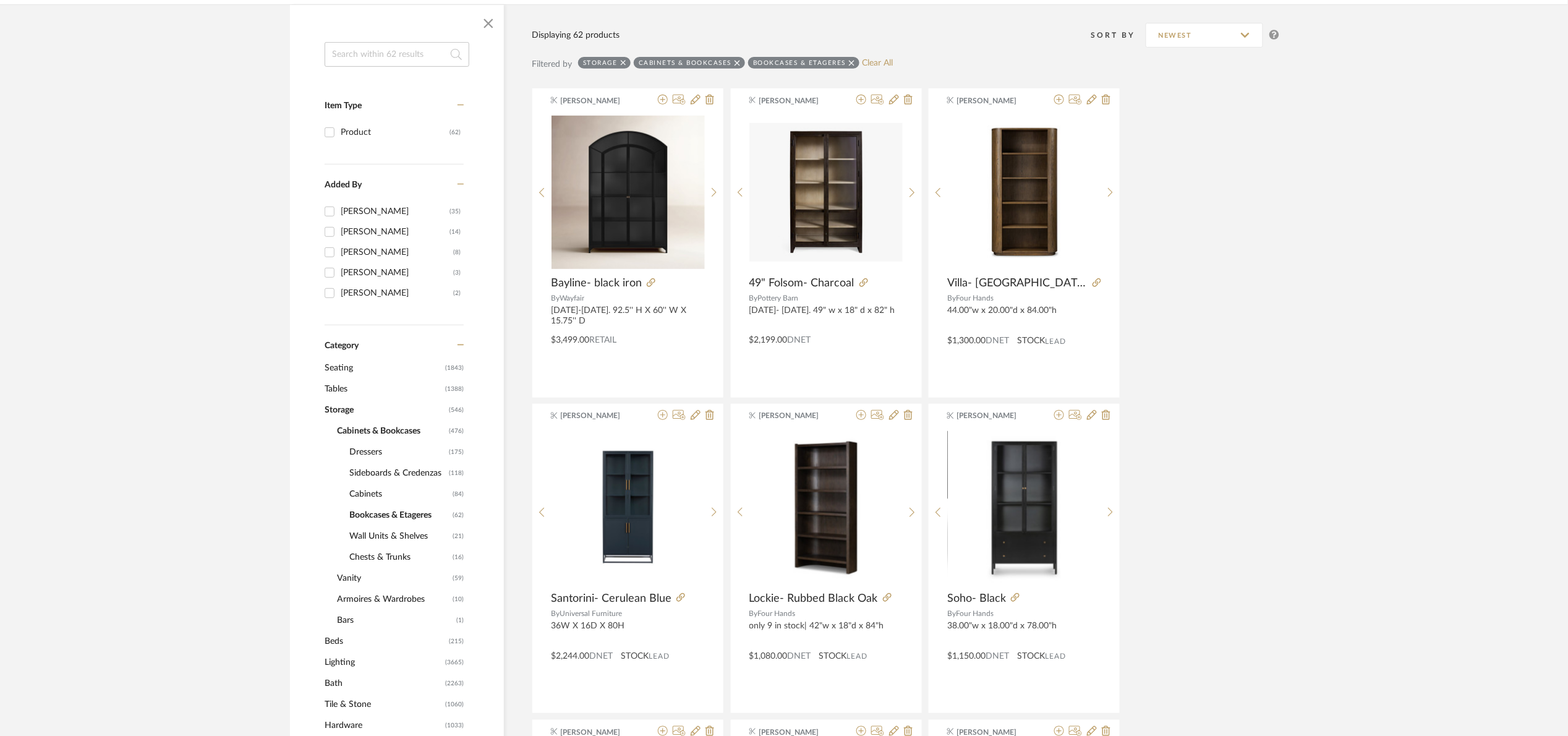
scroll to position [343, 0]
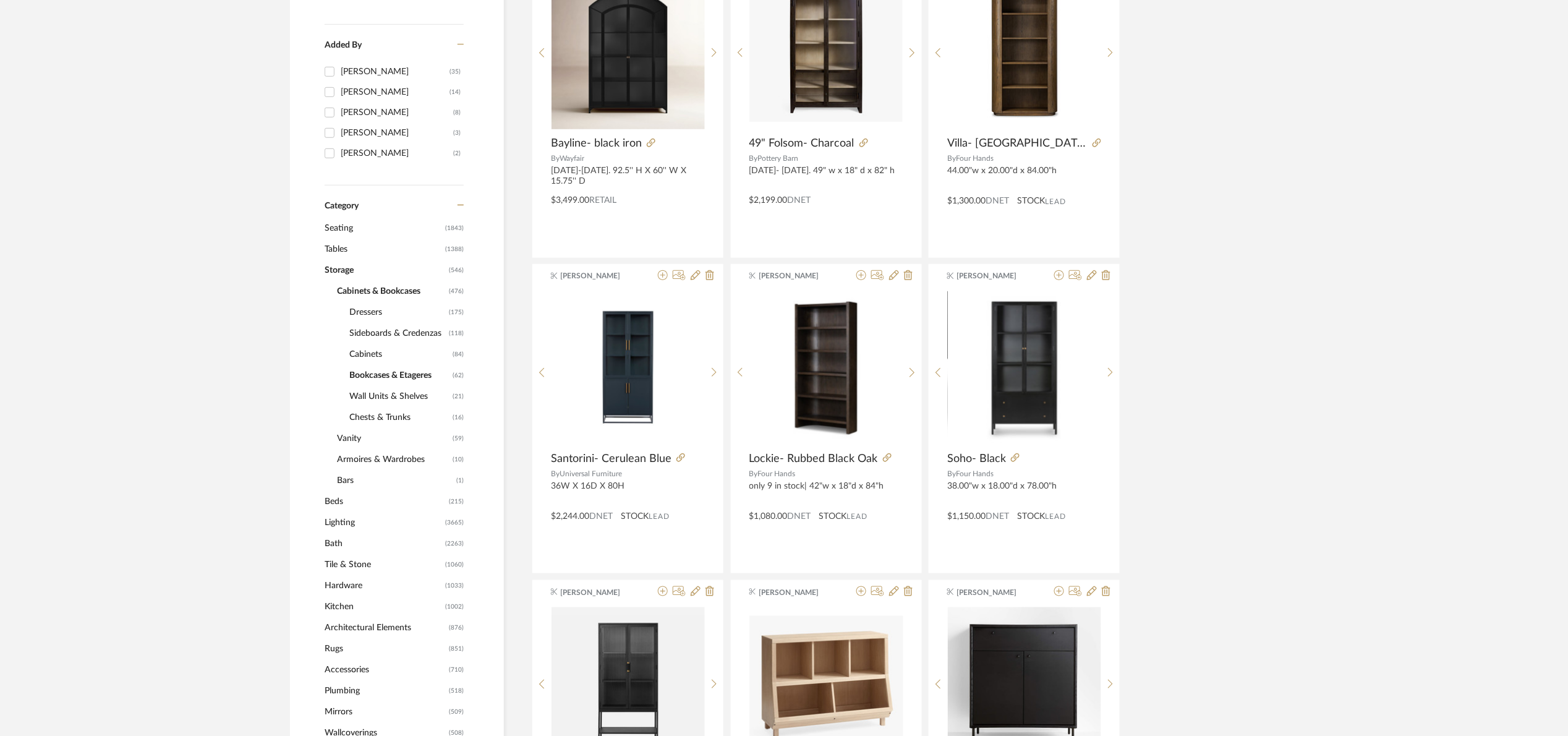
click at [392, 456] on span "Armoires & Wardrobes" at bounding box center [393, 460] width 112 height 21
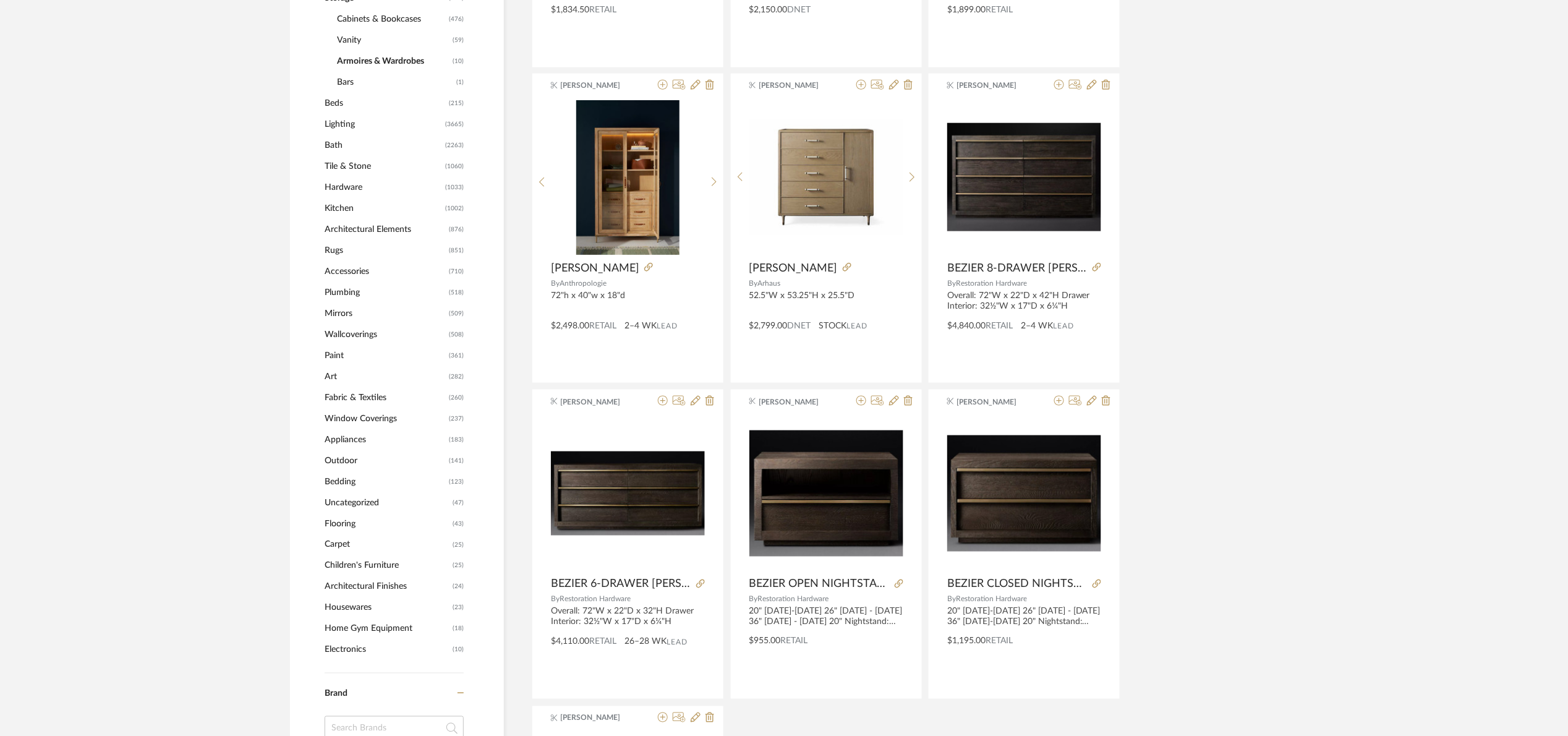
scroll to position [529, 0]
